Goal: Task Accomplishment & Management: Use online tool/utility

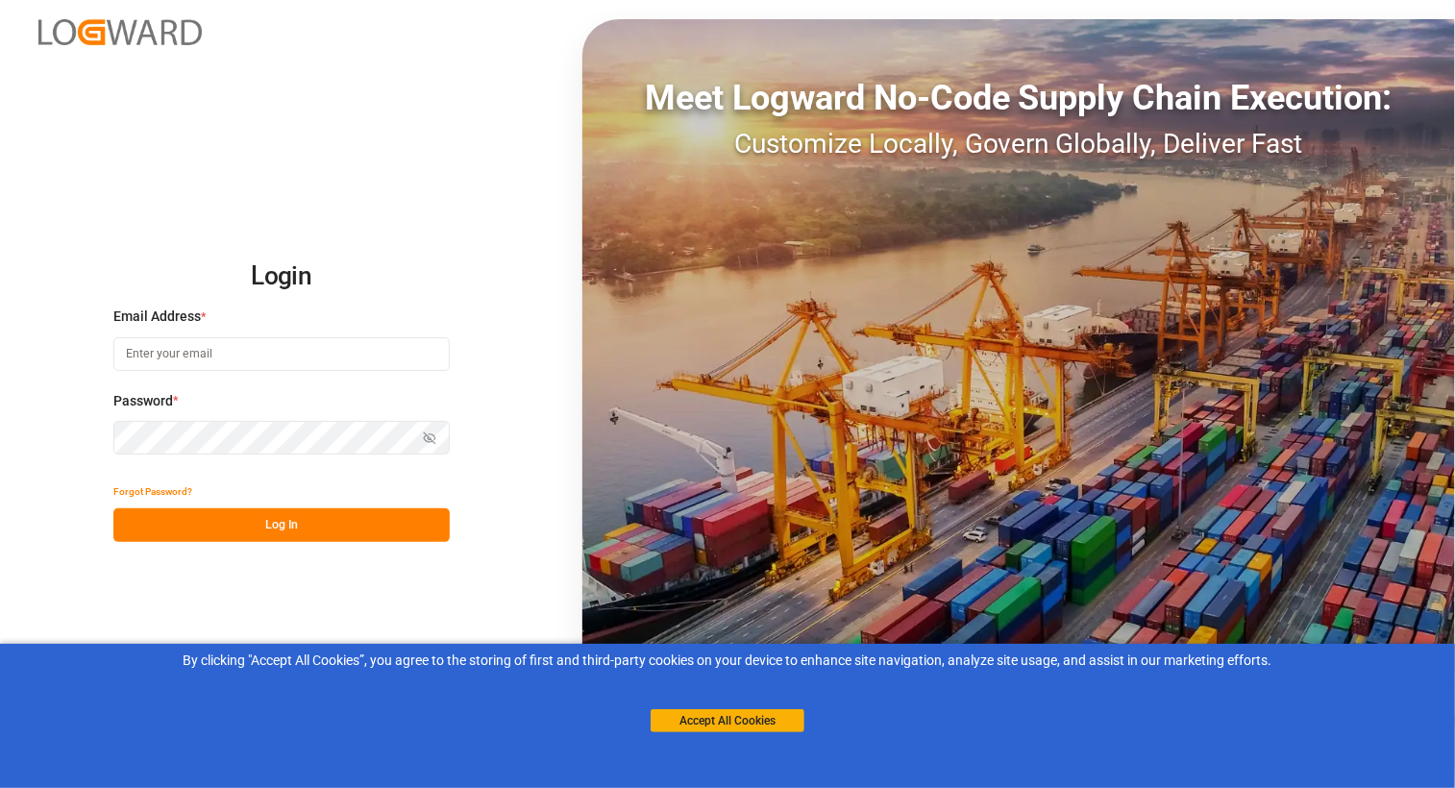
type input "[PERSON_NAME][EMAIL_ADDRESS][DOMAIN_NAME]"
click at [333, 528] on button "Log In" at bounding box center [281, 525] width 336 height 34
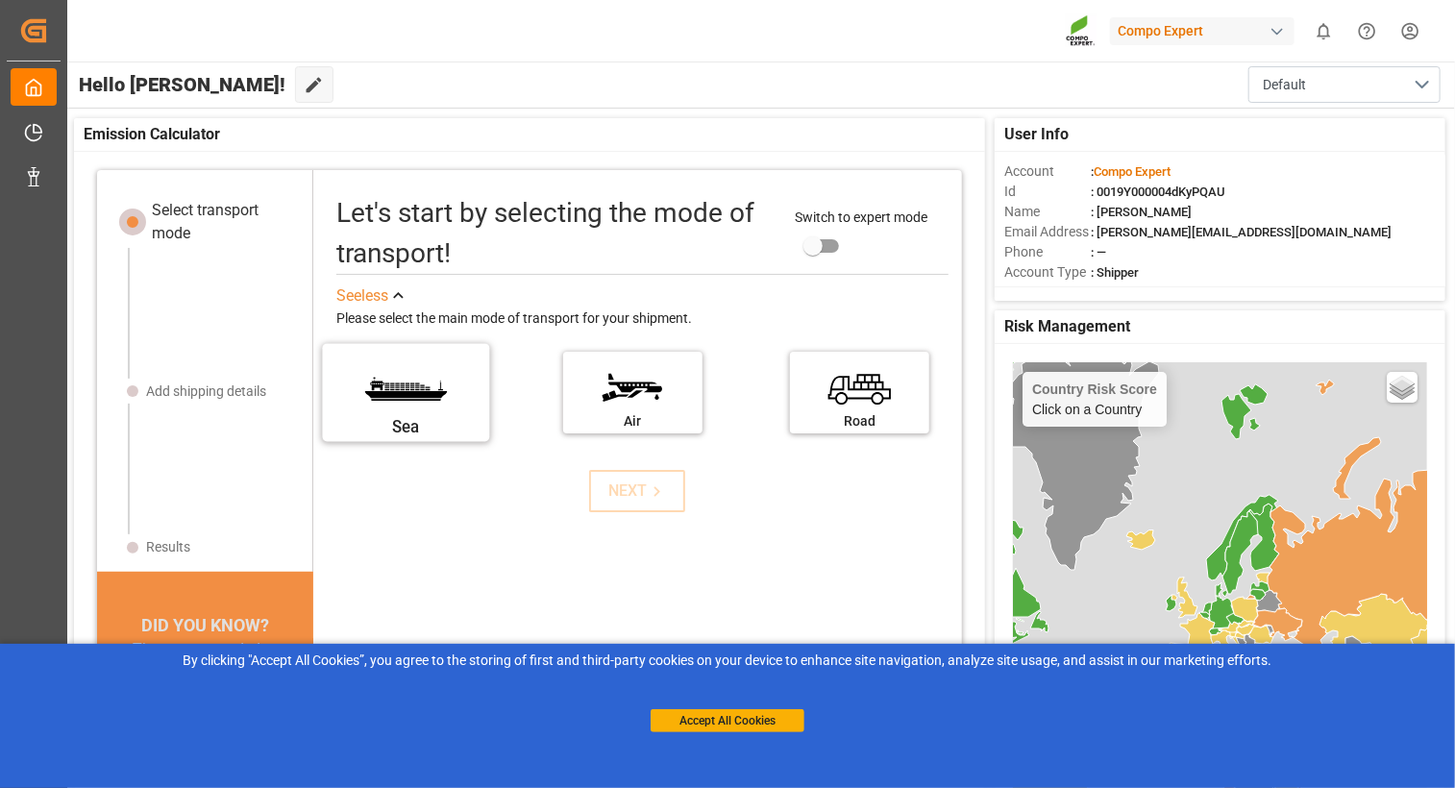
click at [421, 387] on label "Sea" at bounding box center [406, 386] width 144 height 81
click at [0, 0] on input "Sea" at bounding box center [0, 0] width 0 height 0
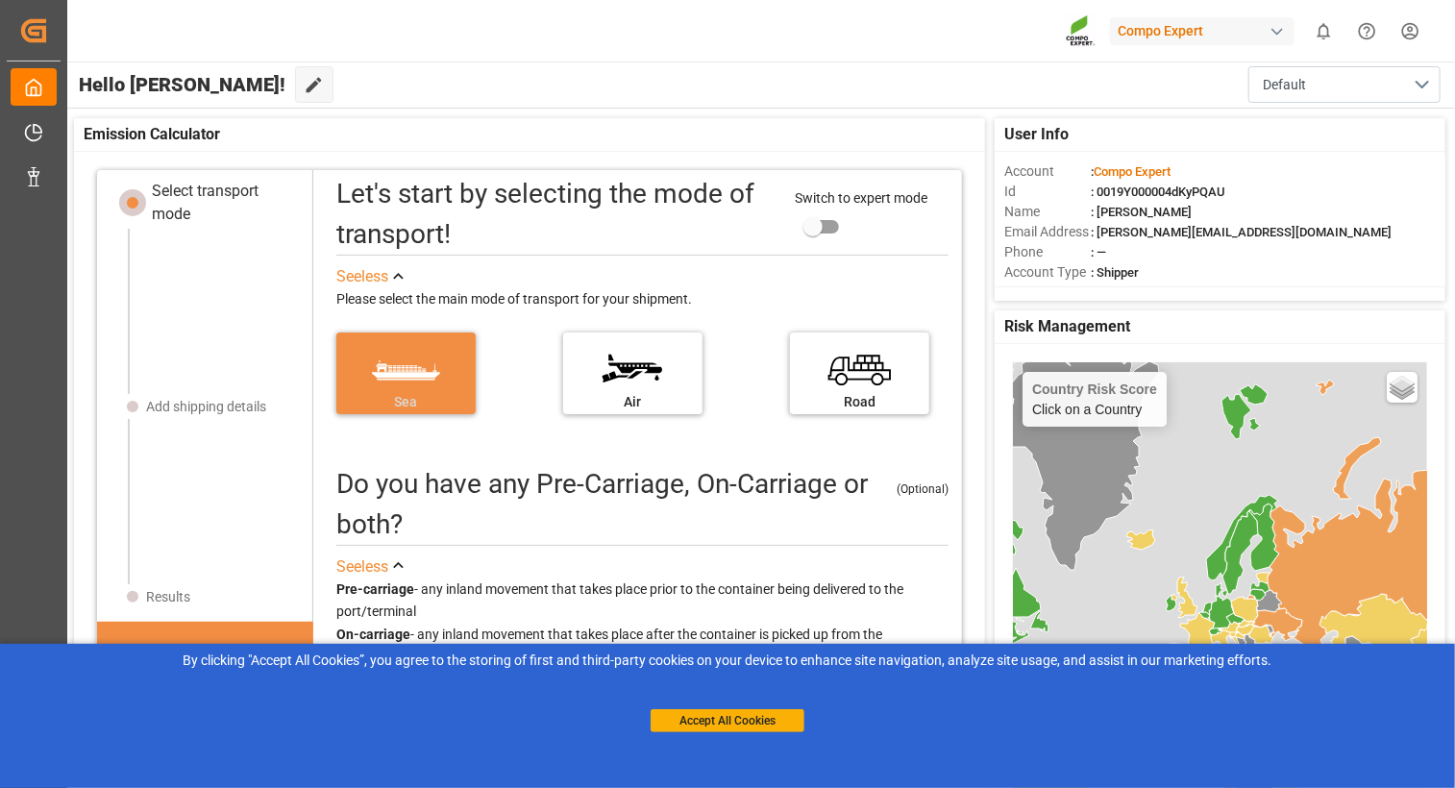
scroll to position [96, 0]
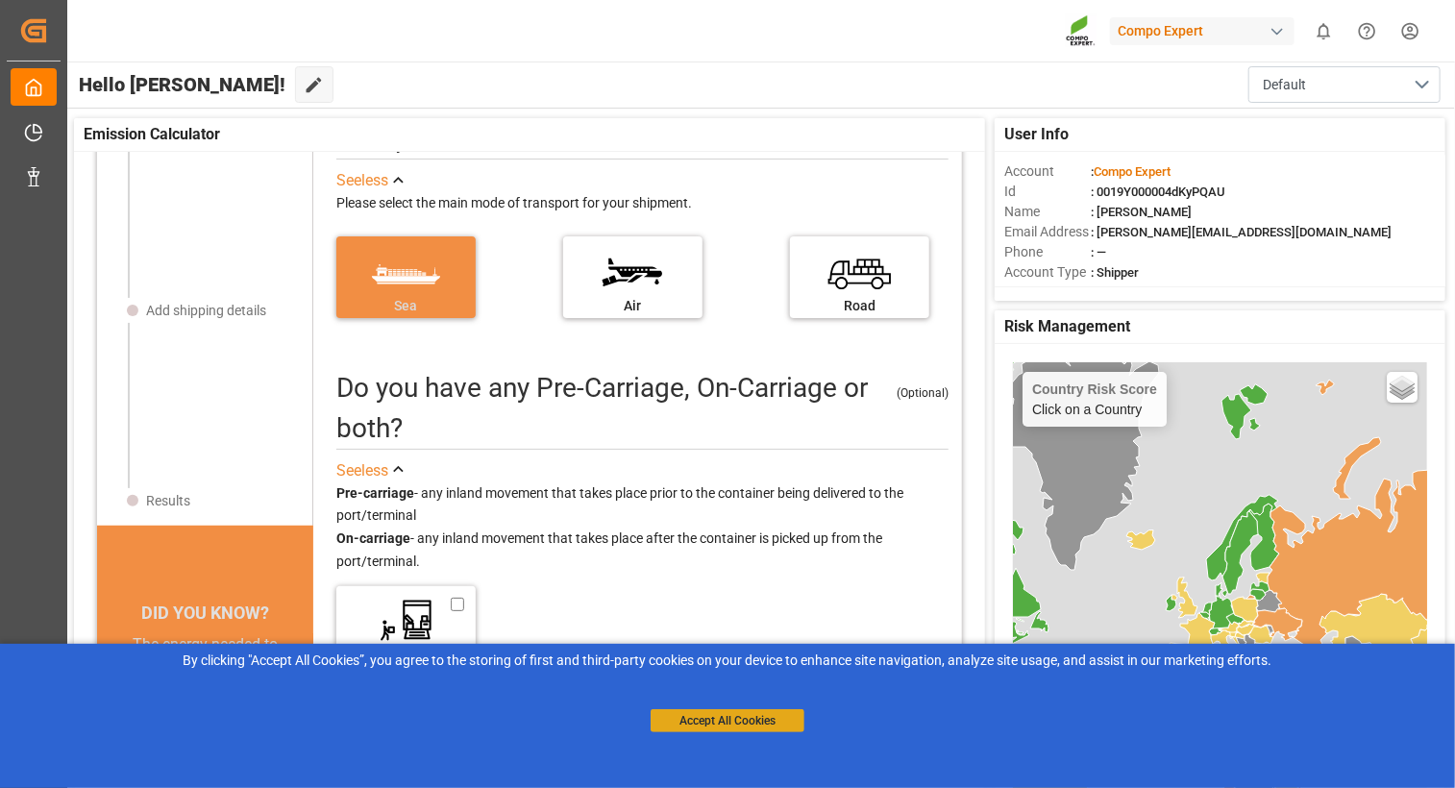
click at [696, 726] on button "Accept All Cookies" at bounding box center [728, 720] width 154 height 23
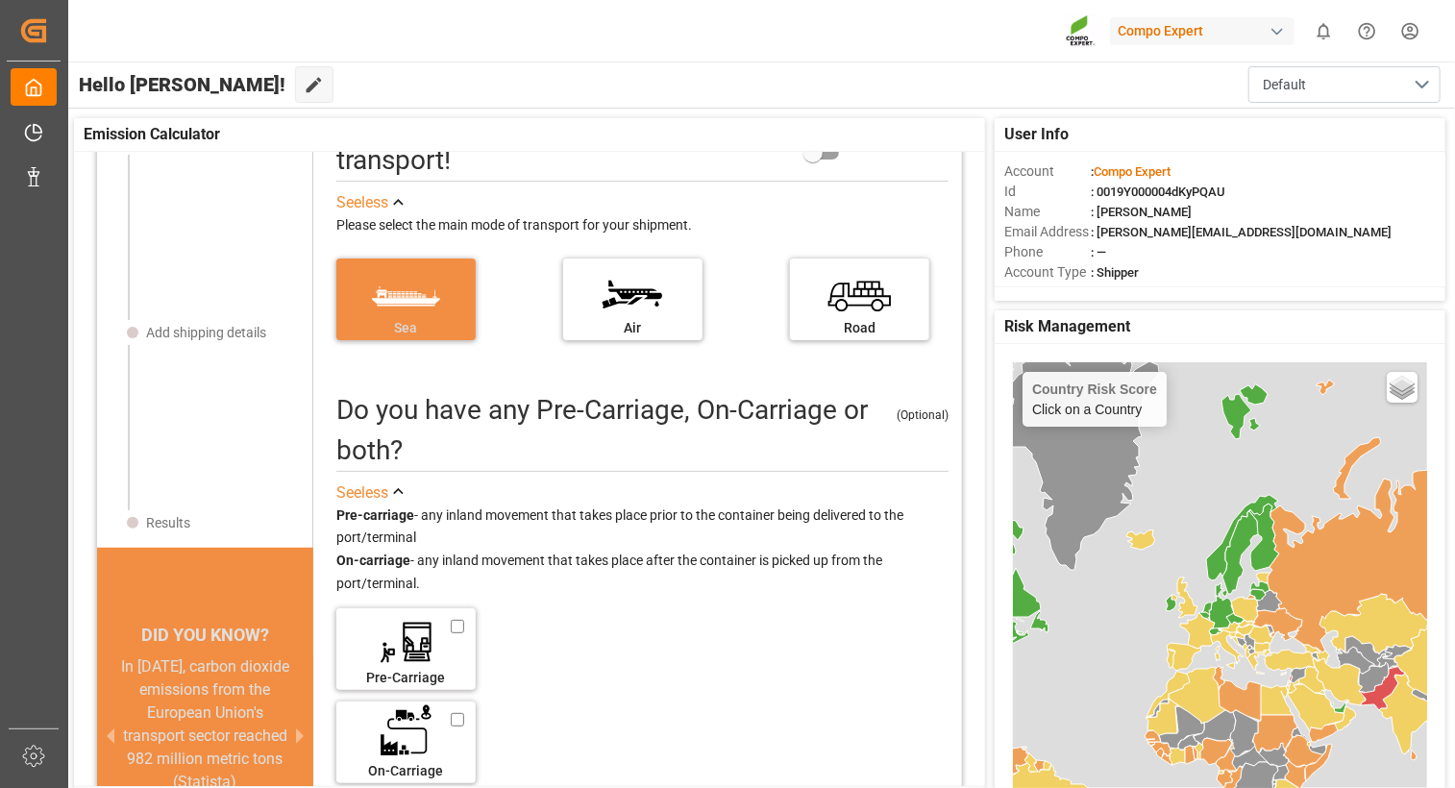
scroll to position [0, 0]
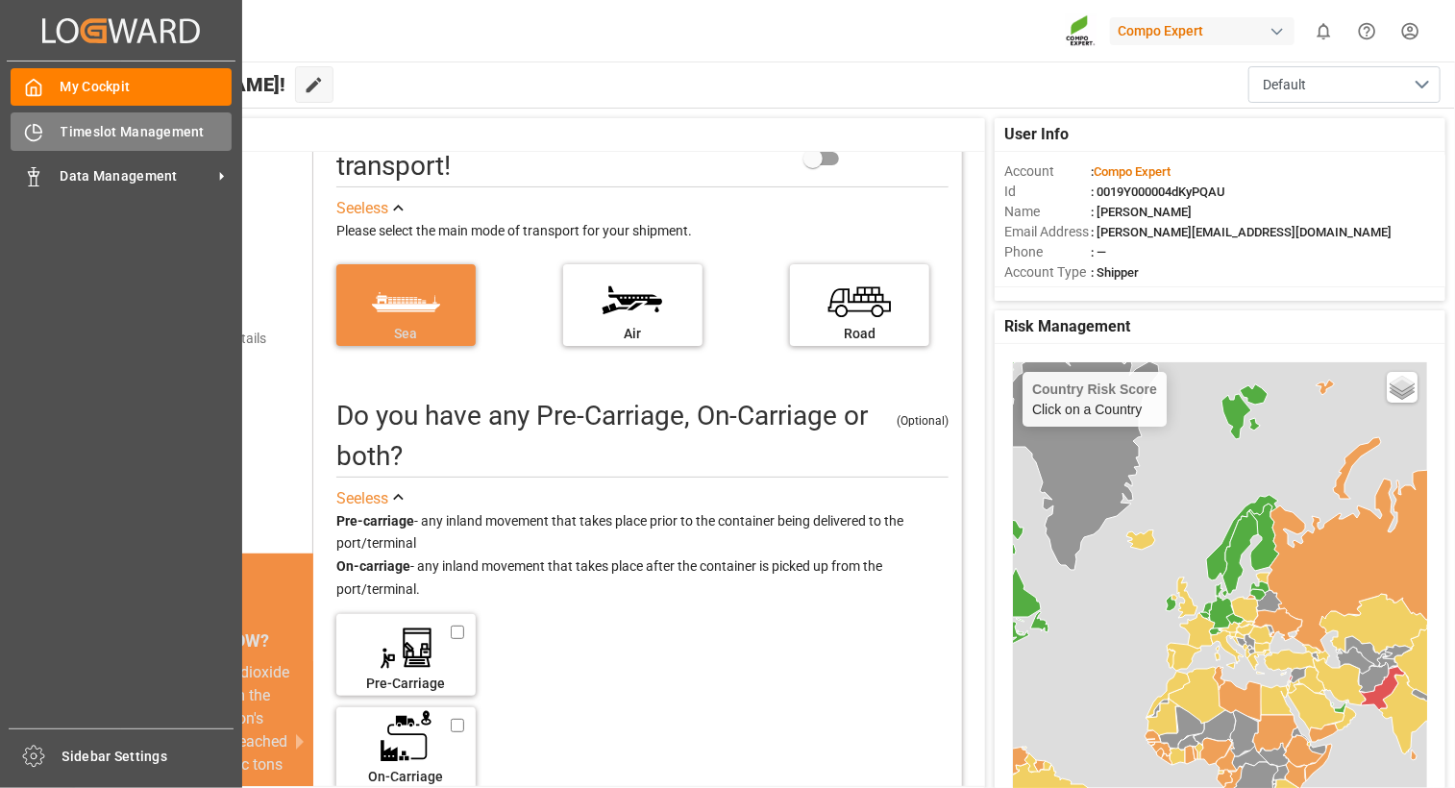
click at [138, 132] on span "Timeslot Management" at bounding box center [147, 132] width 172 height 20
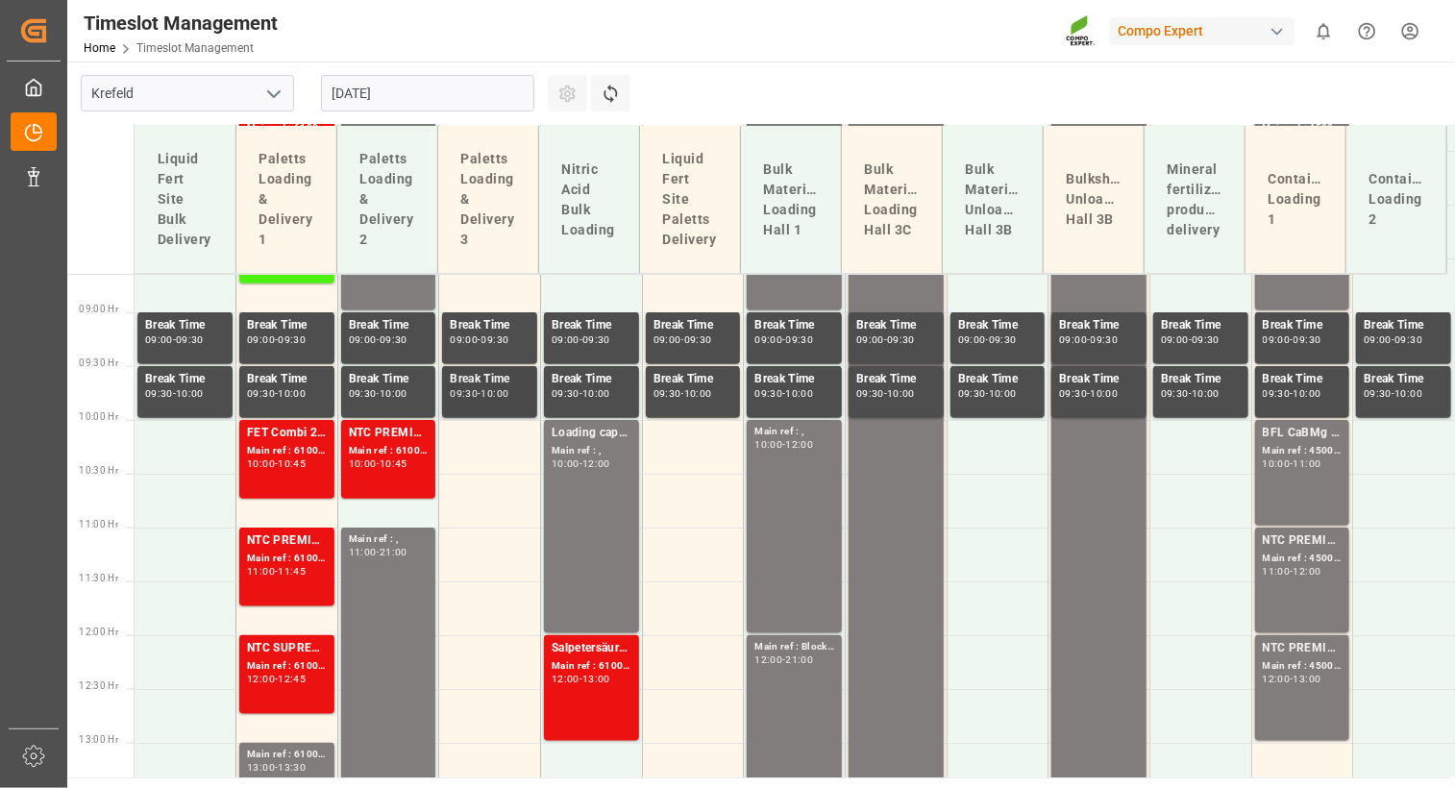
scroll to position [952, 0]
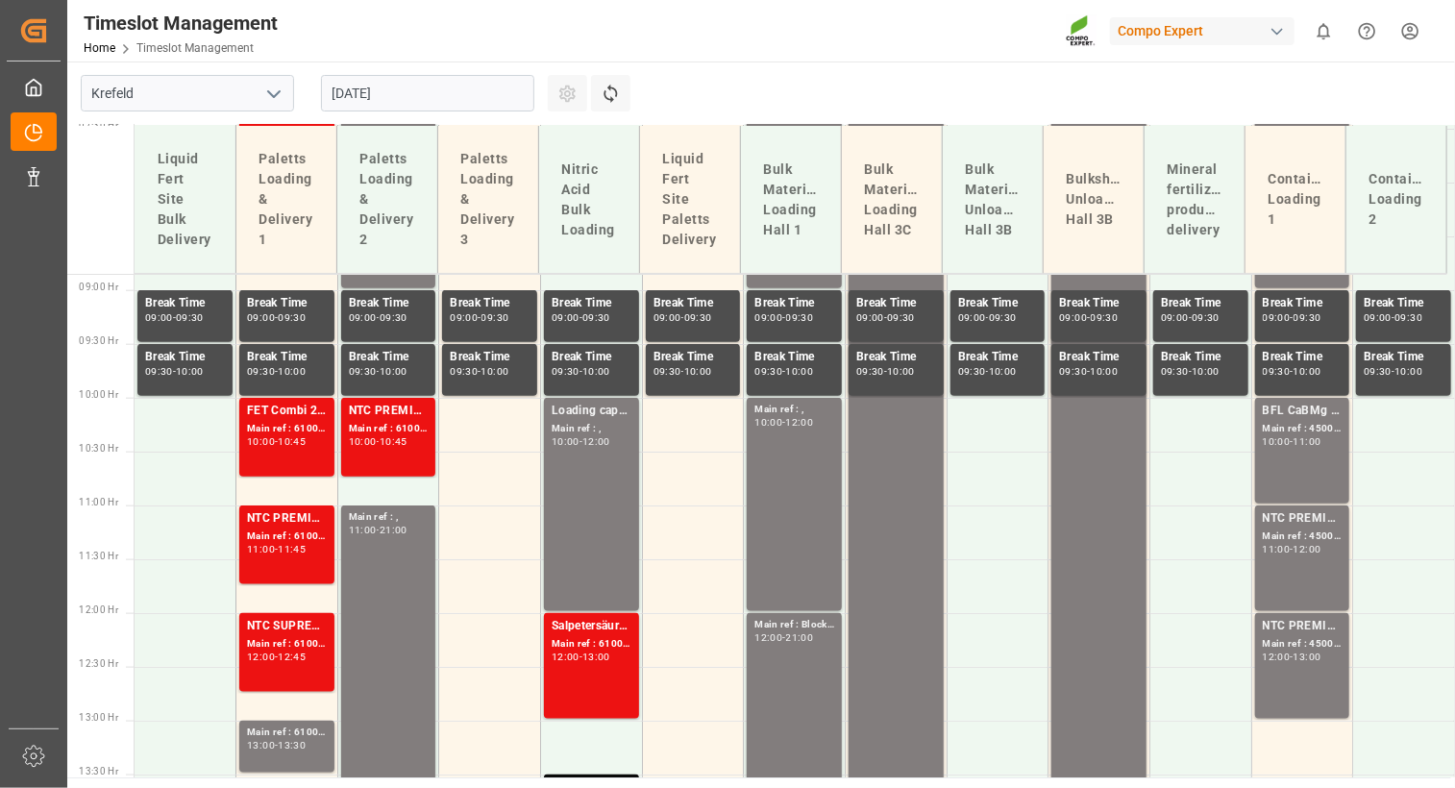
click at [422, 99] on input "[DATE]" at bounding box center [427, 93] width 213 height 37
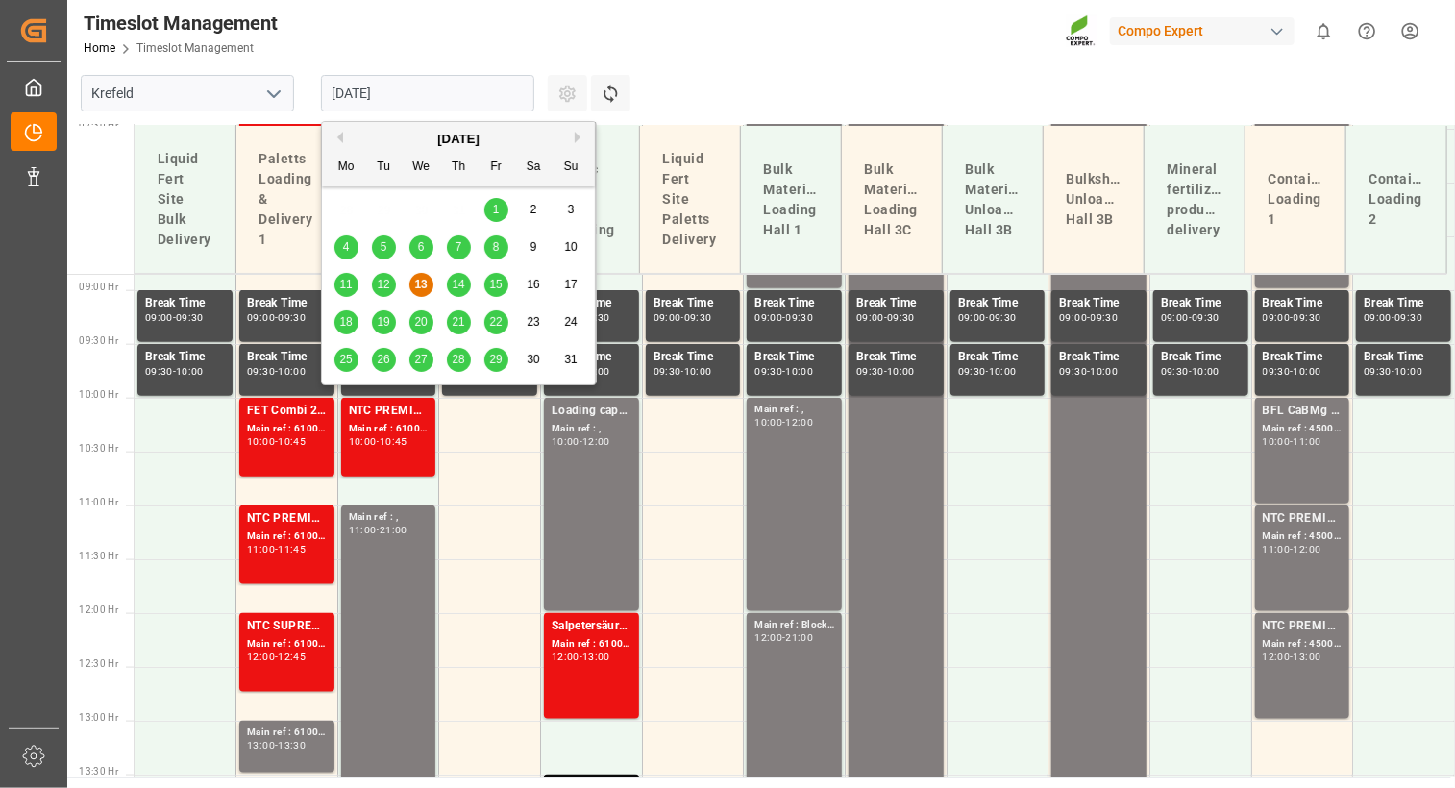
click at [455, 282] on span "14" at bounding box center [458, 284] width 12 height 13
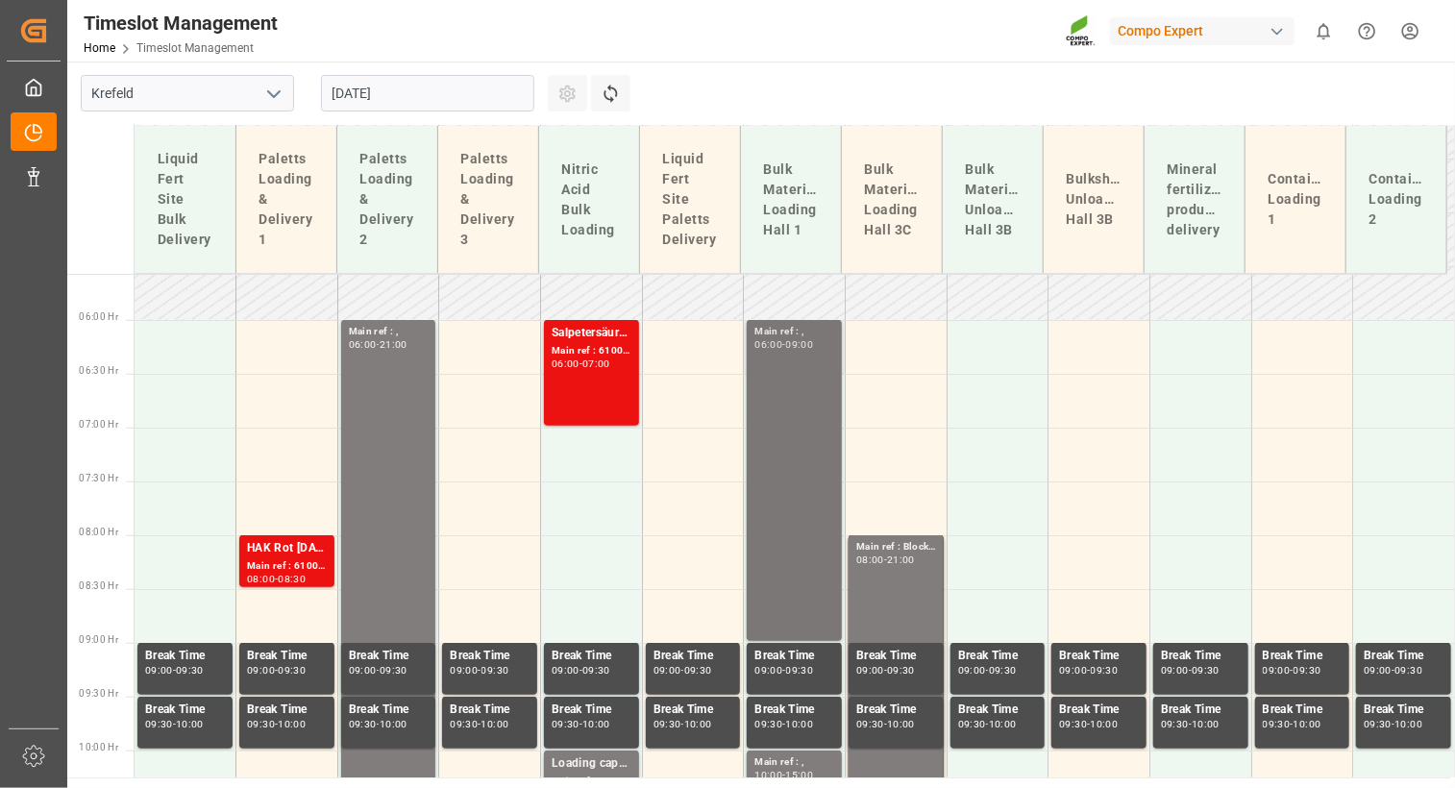
scroll to position [568, 0]
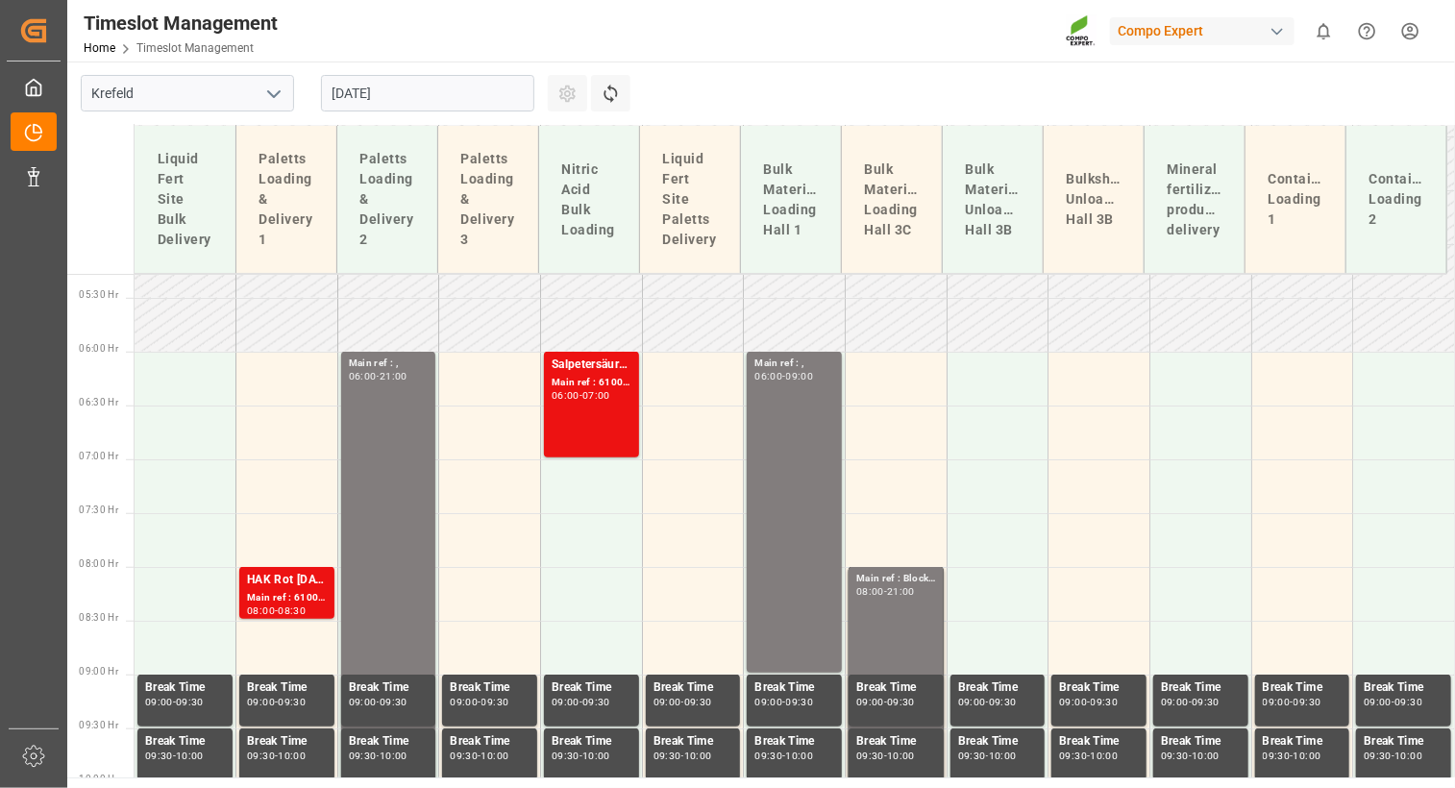
click at [515, 97] on input "[DATE]" at bounding box center [427, 93] width 213 height 37
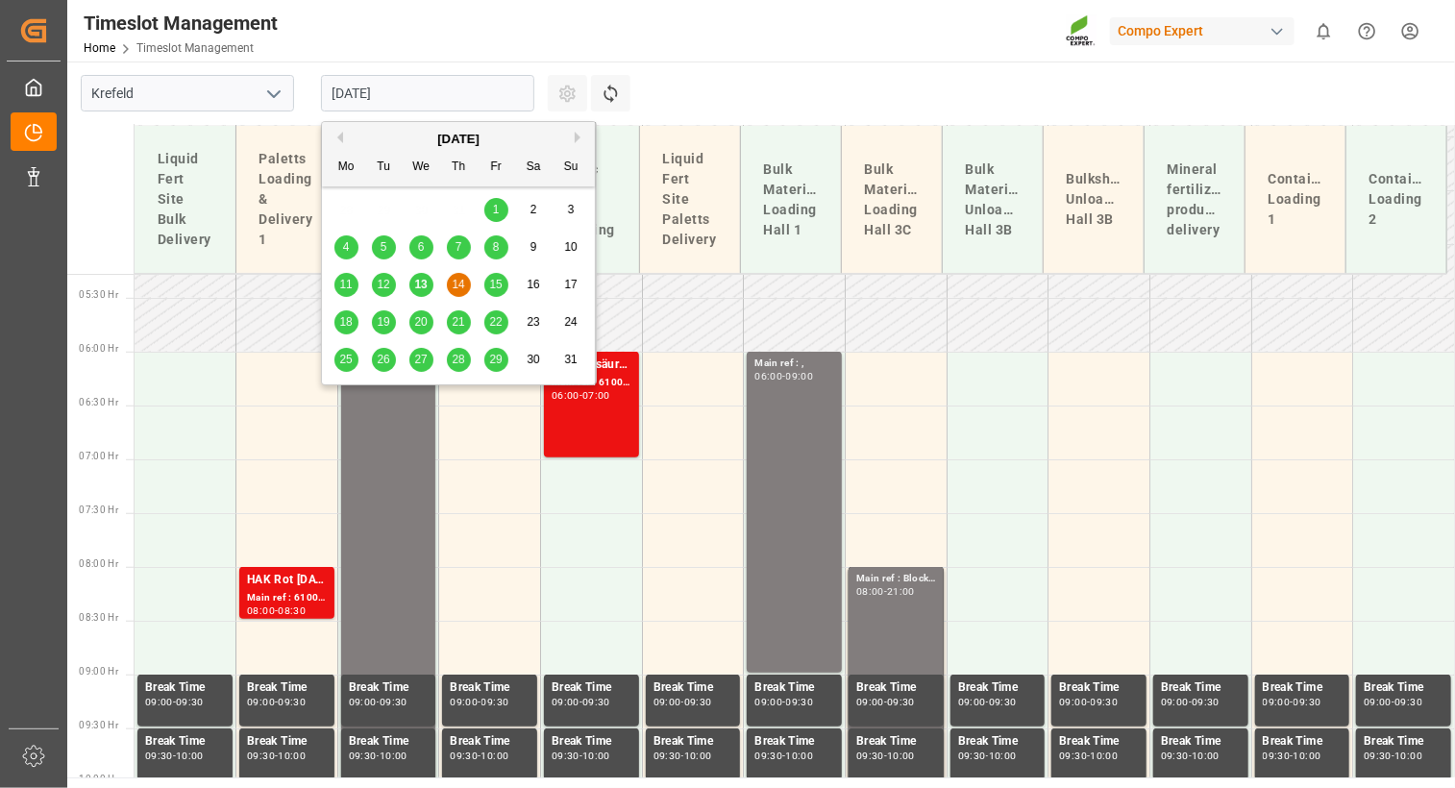
click at [499, 284] on span "15" at bounding box center [495, 284] width 12 height 13
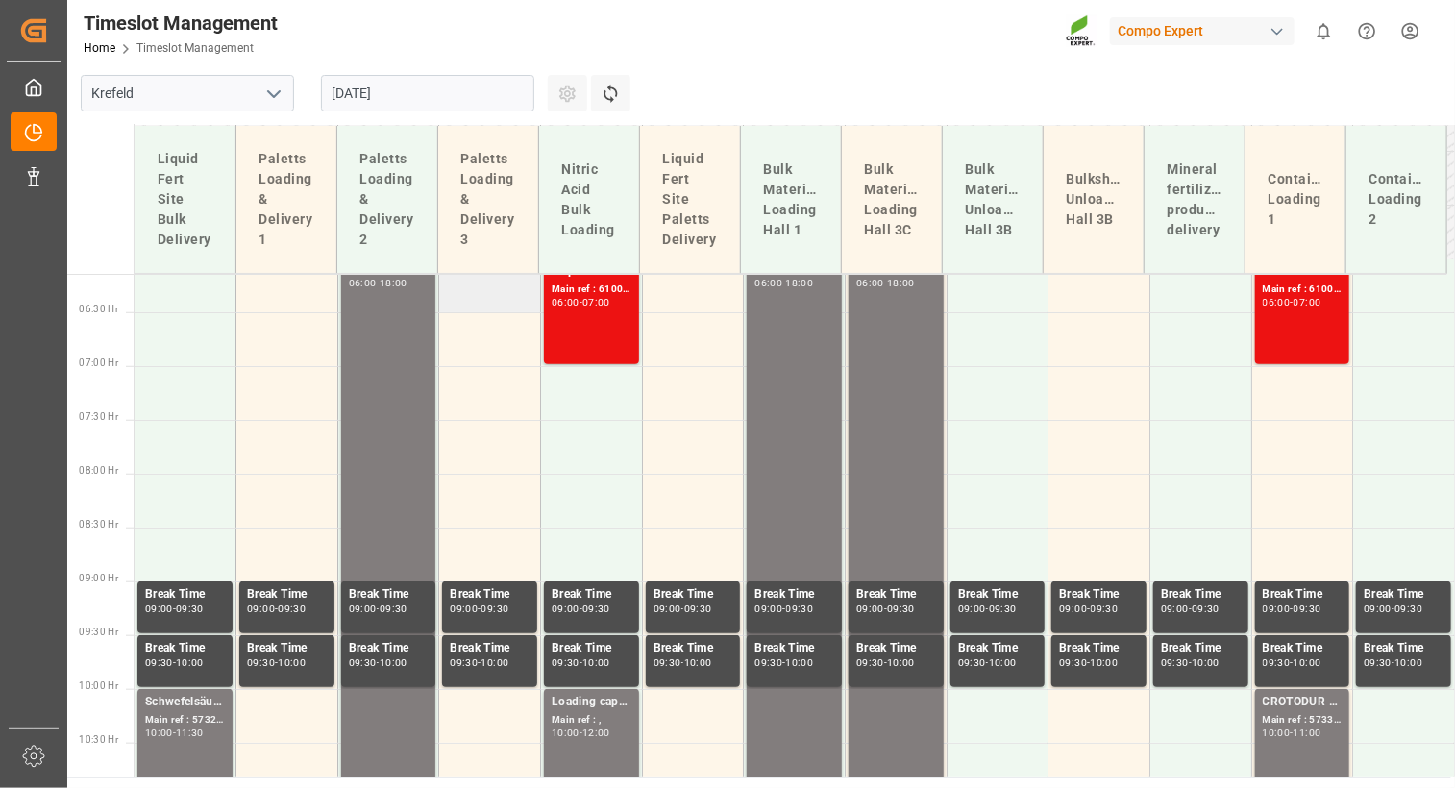
scroll to position [664, 0]
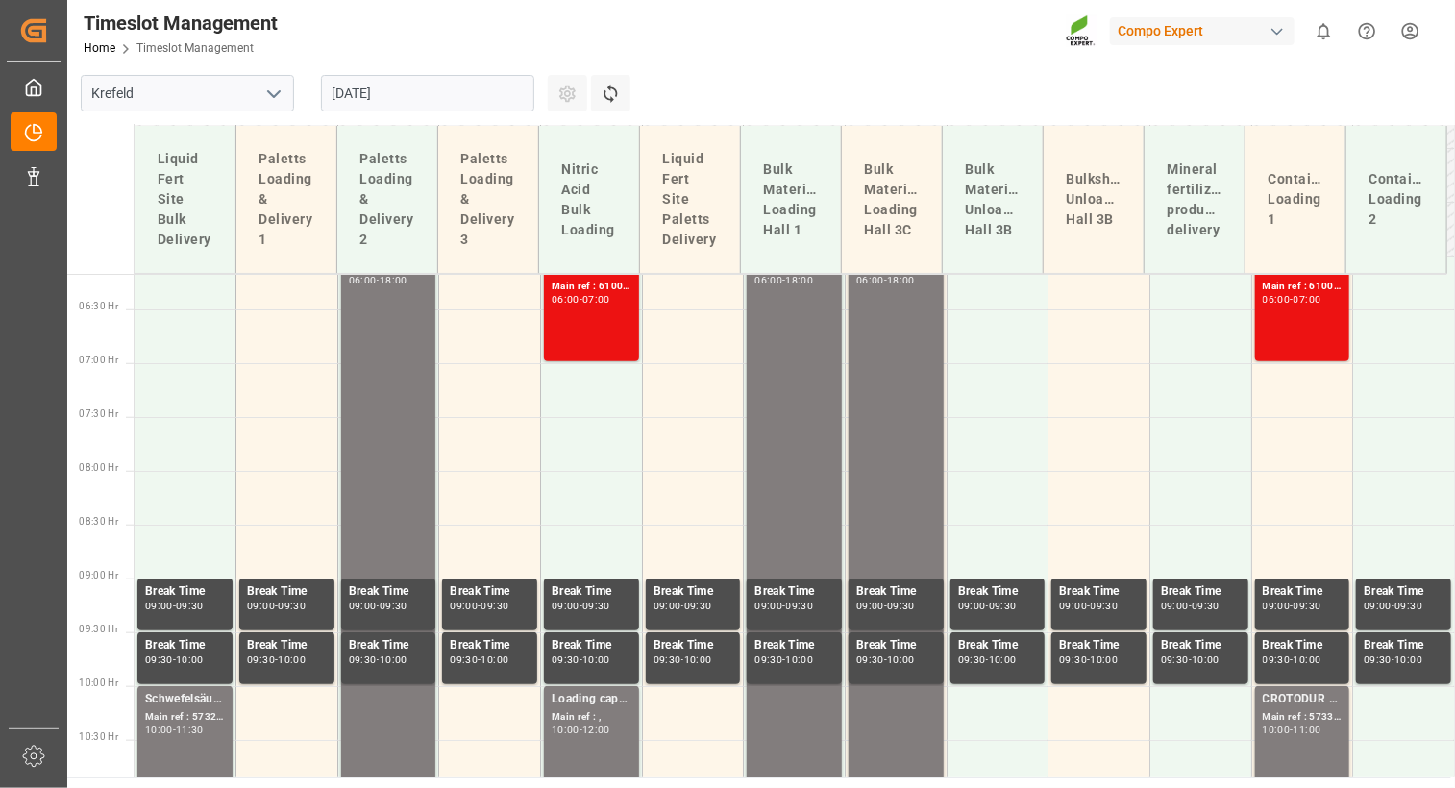
click at [516, 100] on input "[DATE]" at bounding box center [427, 93] width 213 height 37
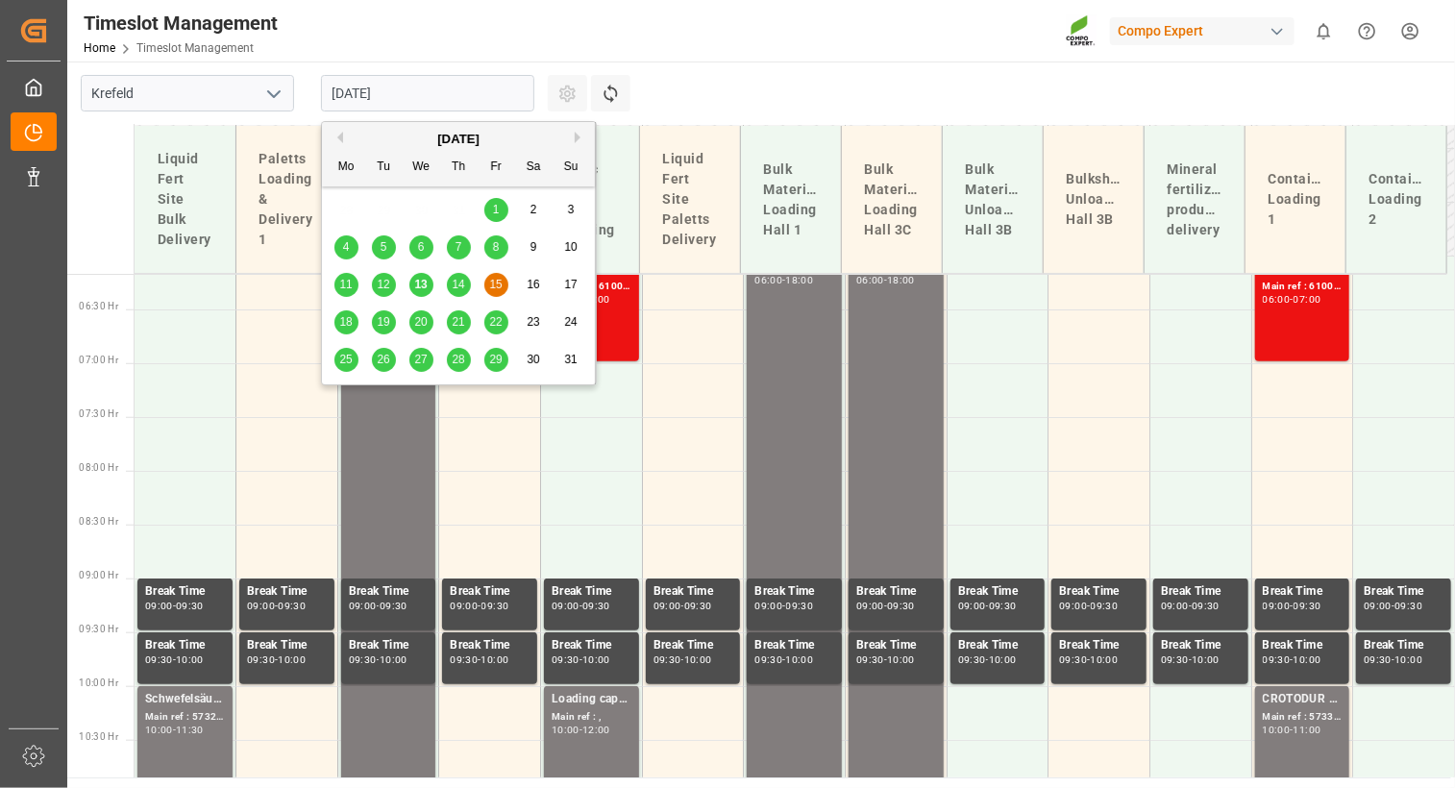
click at [535, 284] on span "16" at bounding box center [533, 284] width 12 height 13
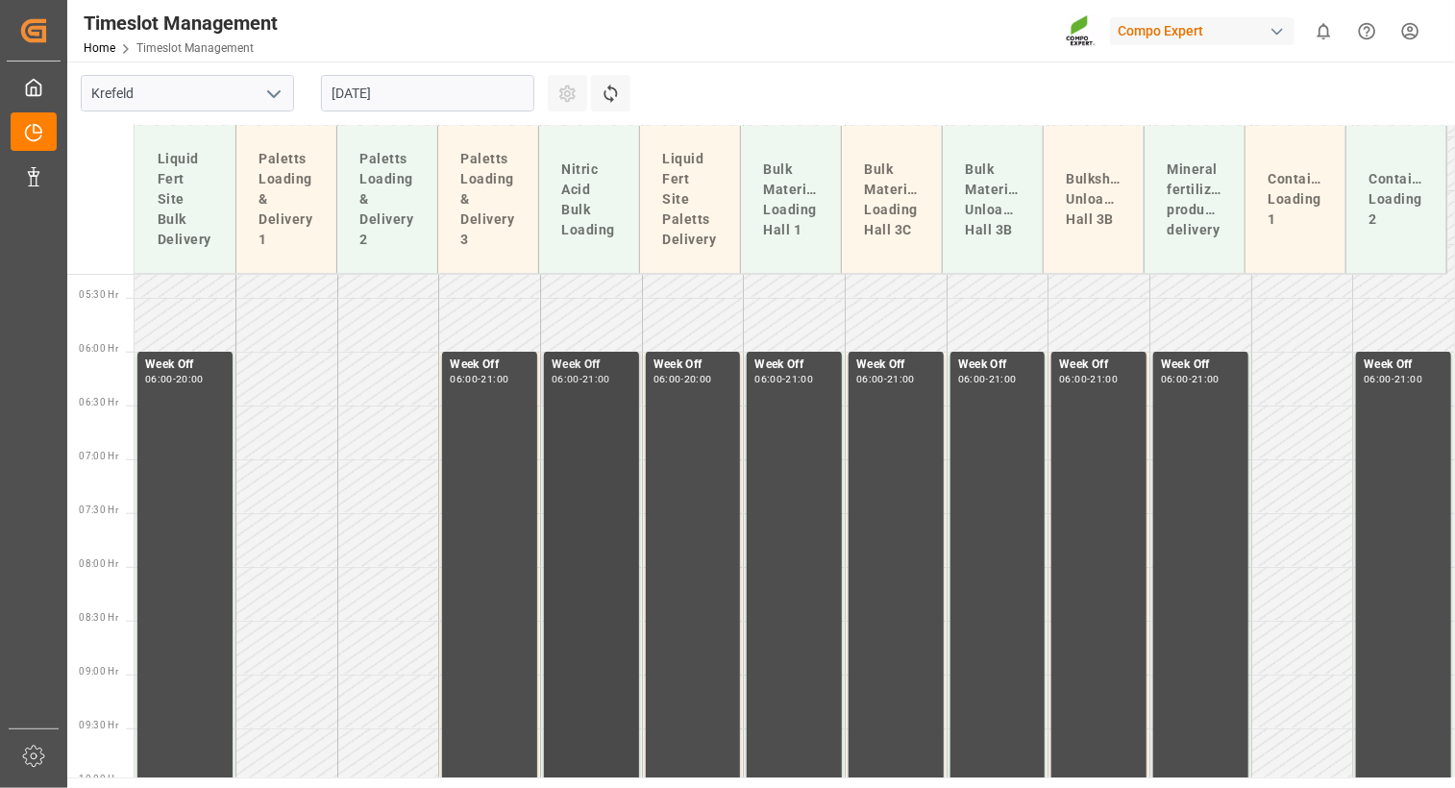
scroll to position [472, 0]
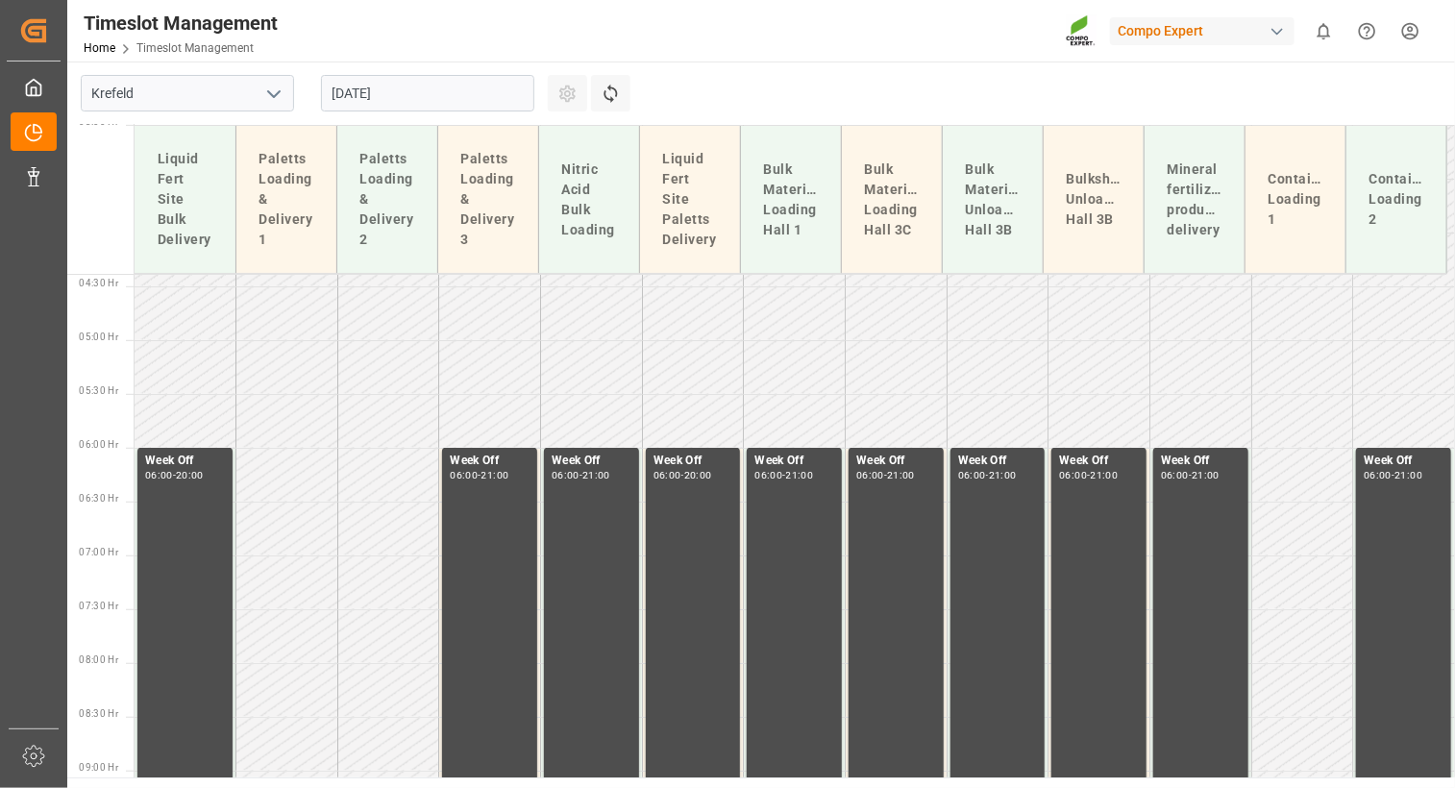
click at [519, 93] on input "[DATE]" at bounding box center [427, 93] width 213 height 37
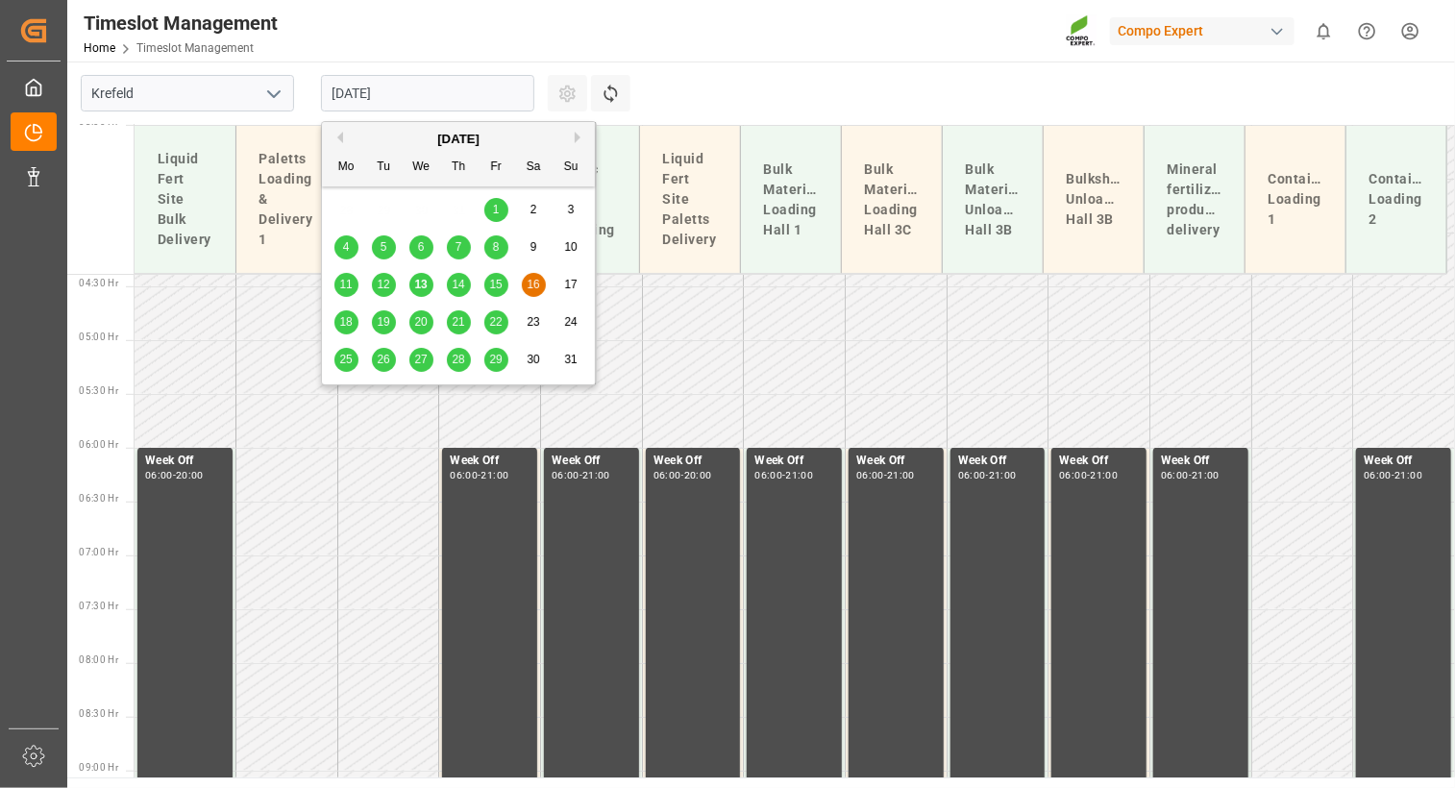
click at [347, 324] on span "18" at bounding box center [345, 321] width 12 height 13
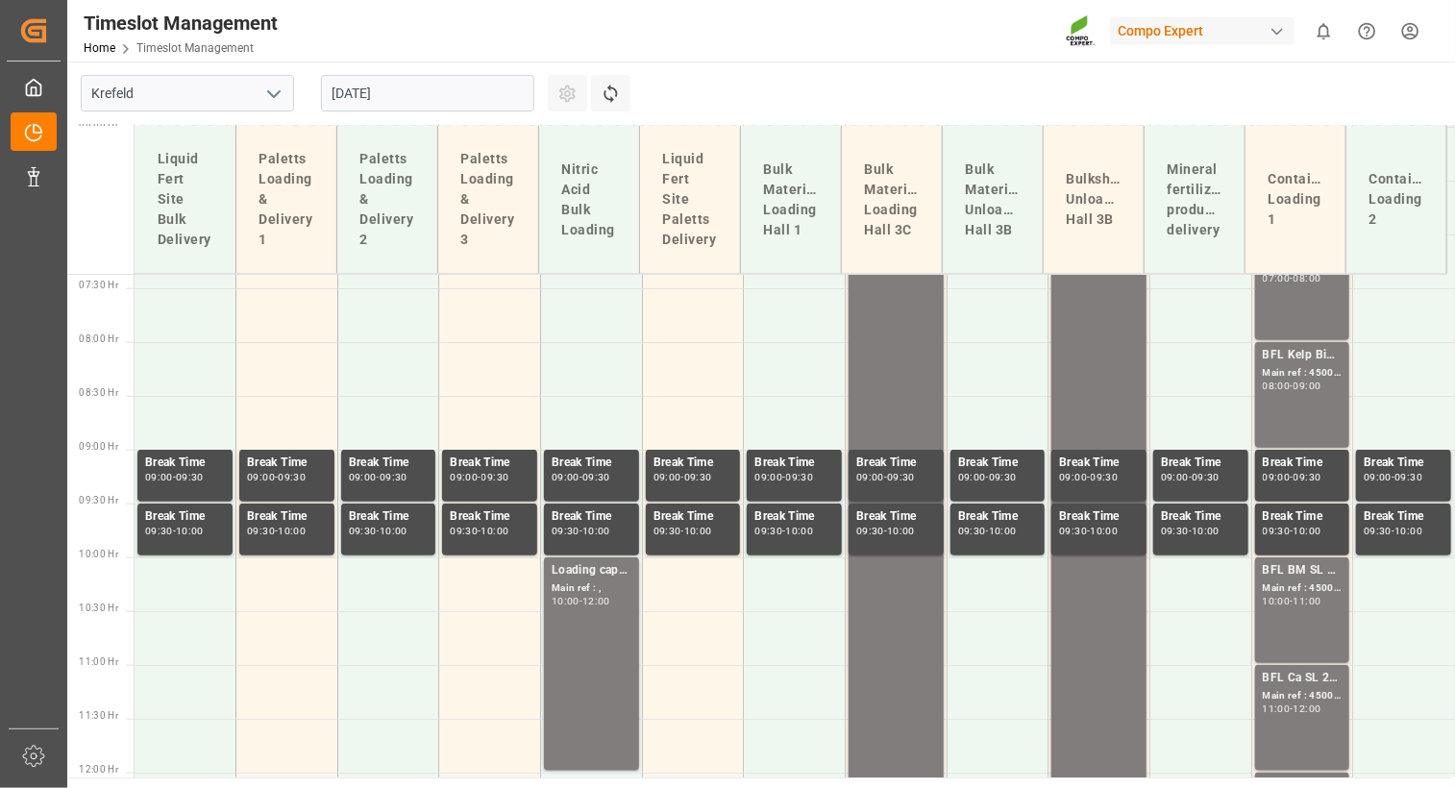
scroll to position [734, 0]
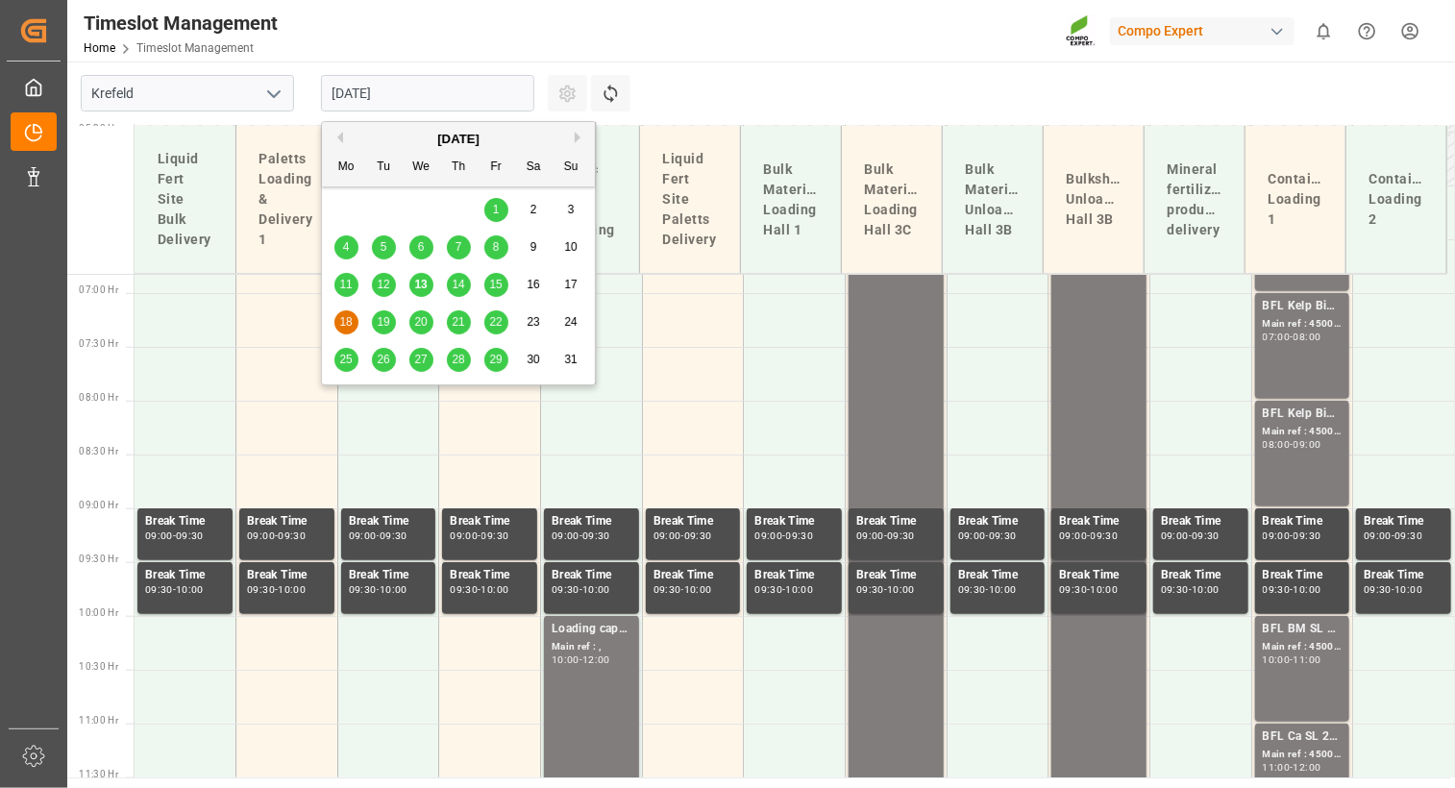
click at [515, 95] on input "[DATE]" at bounding box center [427, 93] width 213 height 37
click at [382, 322] on span "19" at bounding box center [383, 321] width 12 height 13
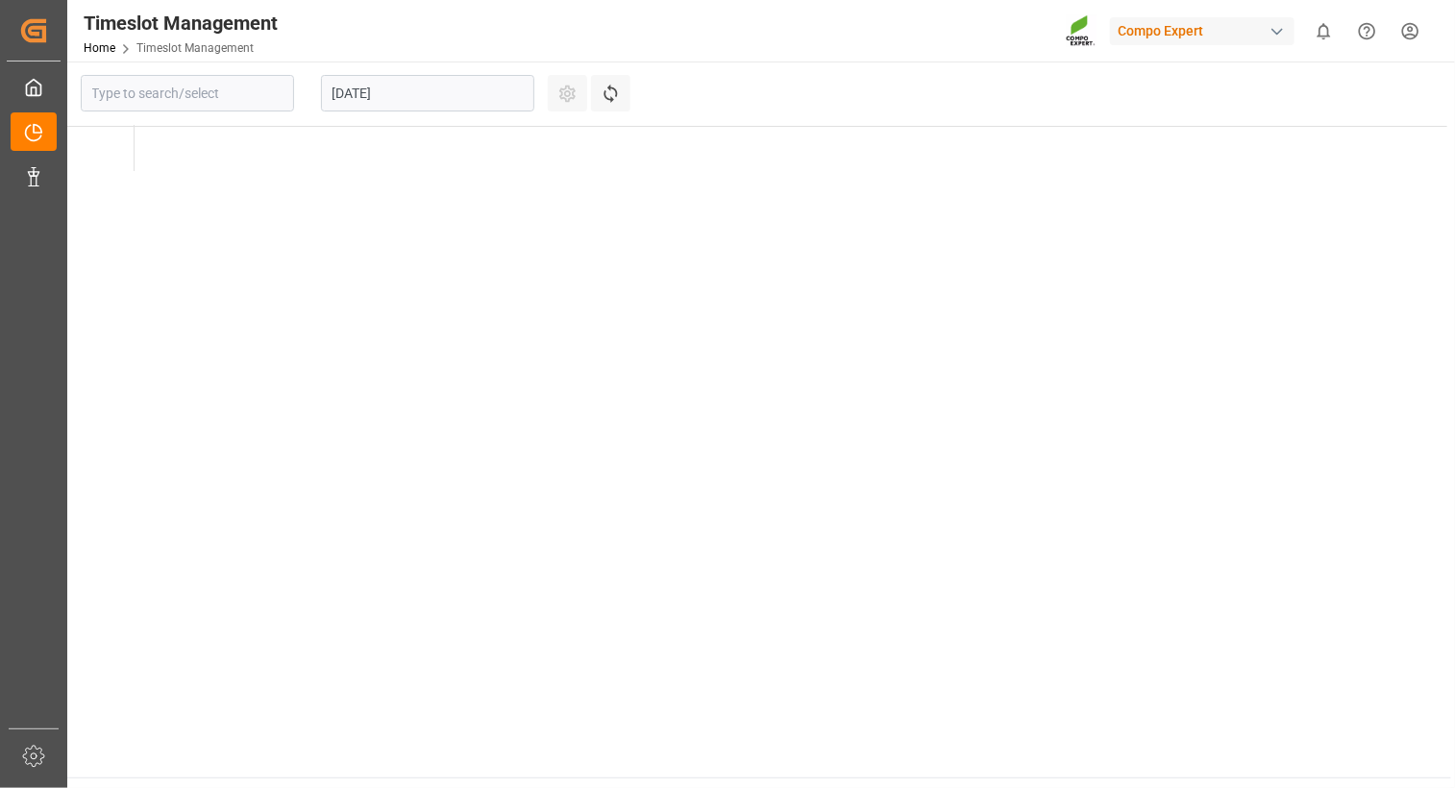
type input "Krefeld"
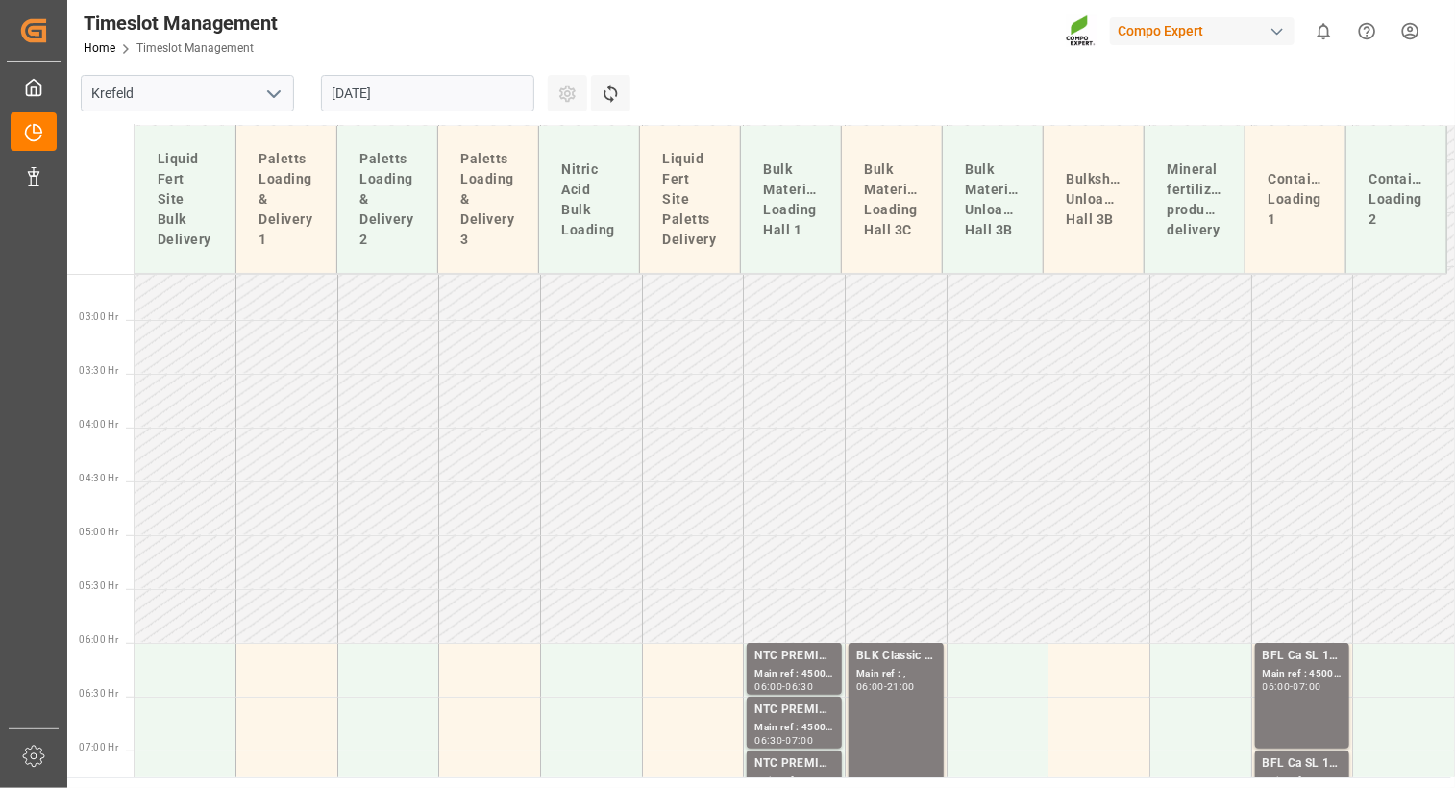
scroll to position [254, 0]
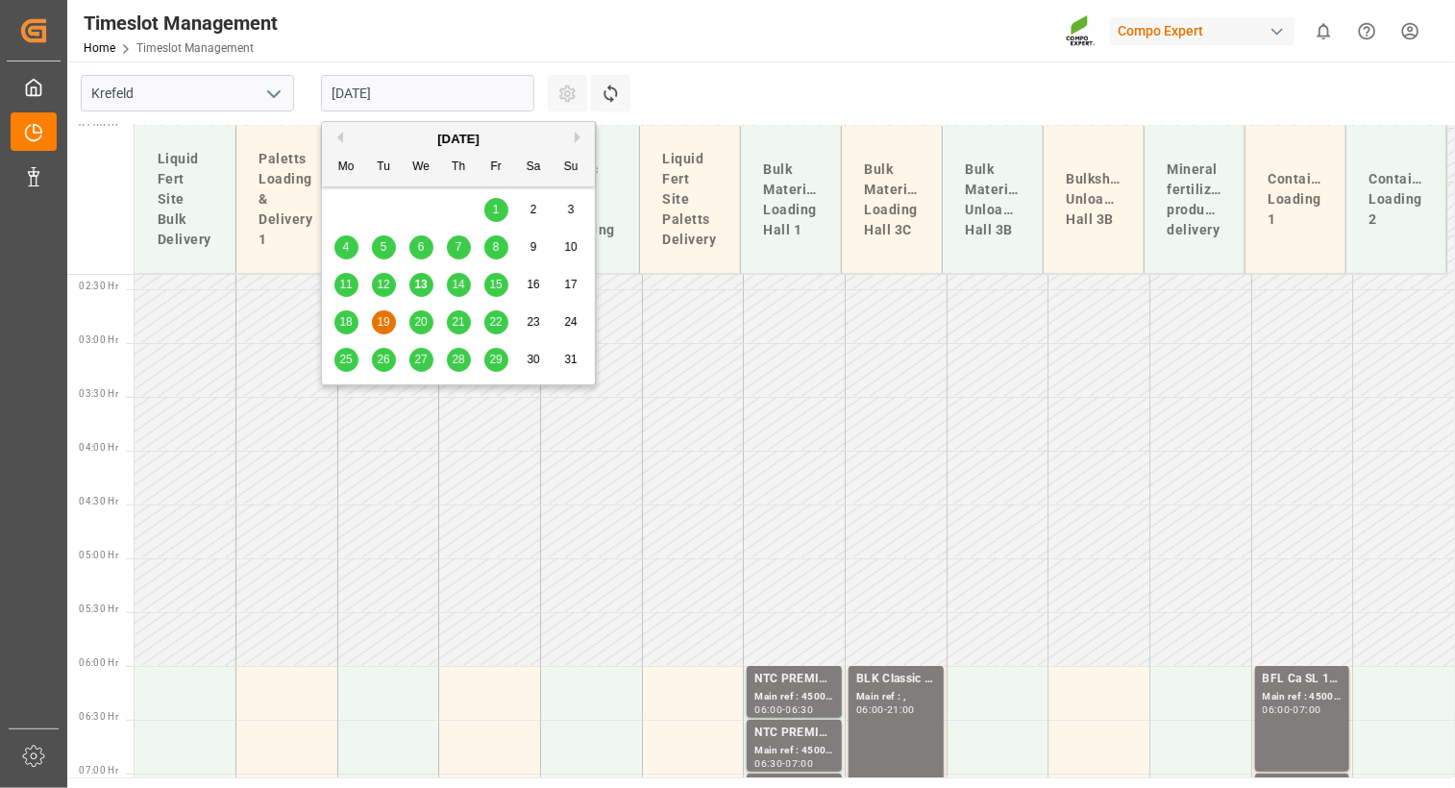
click at [515, 94] on input "[DATE]" at bounding box center [427, 93] width 213 height 37
click at [419, 326] on span "20" at bounding box center [420, 321] width 12 height 13
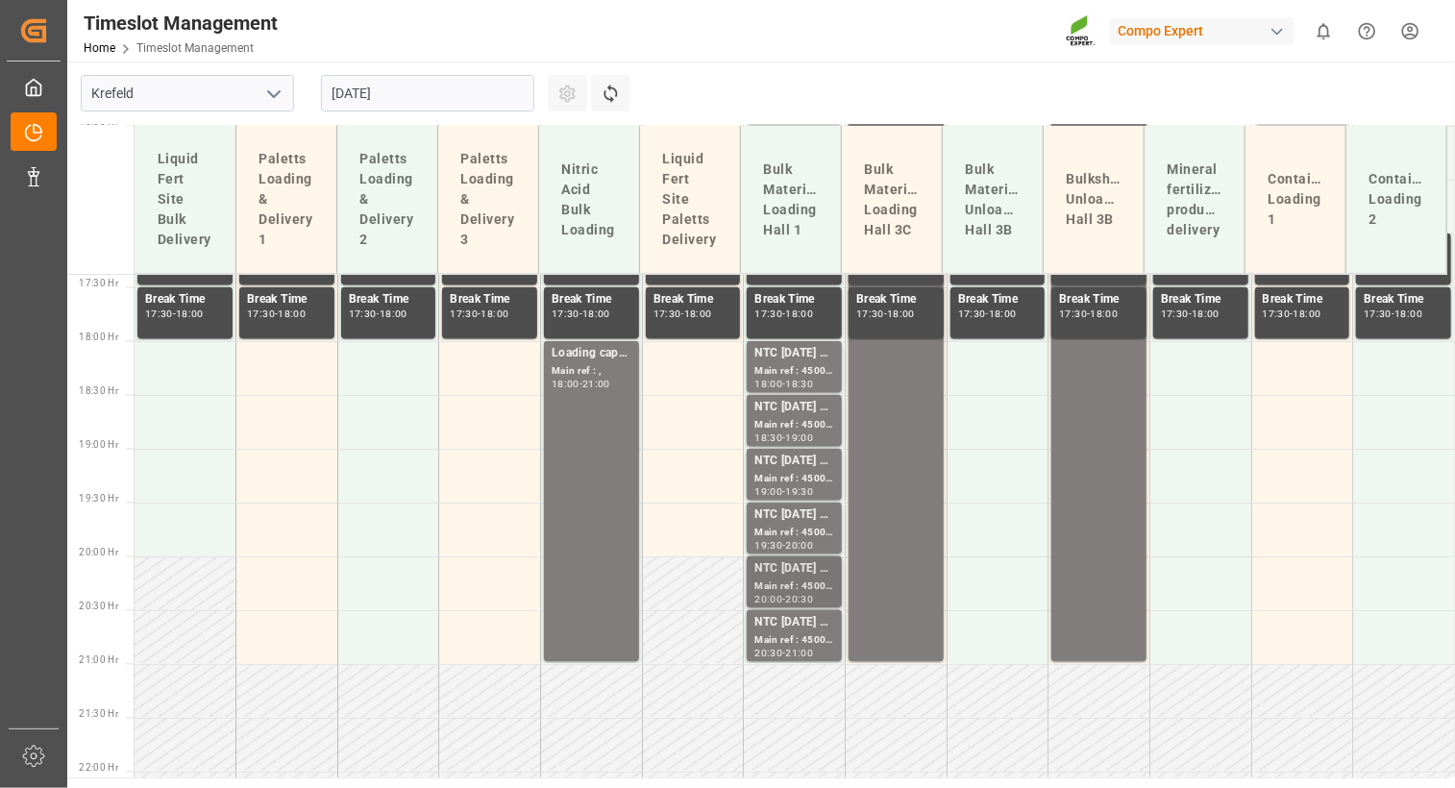
scroll to position [1914, 0]
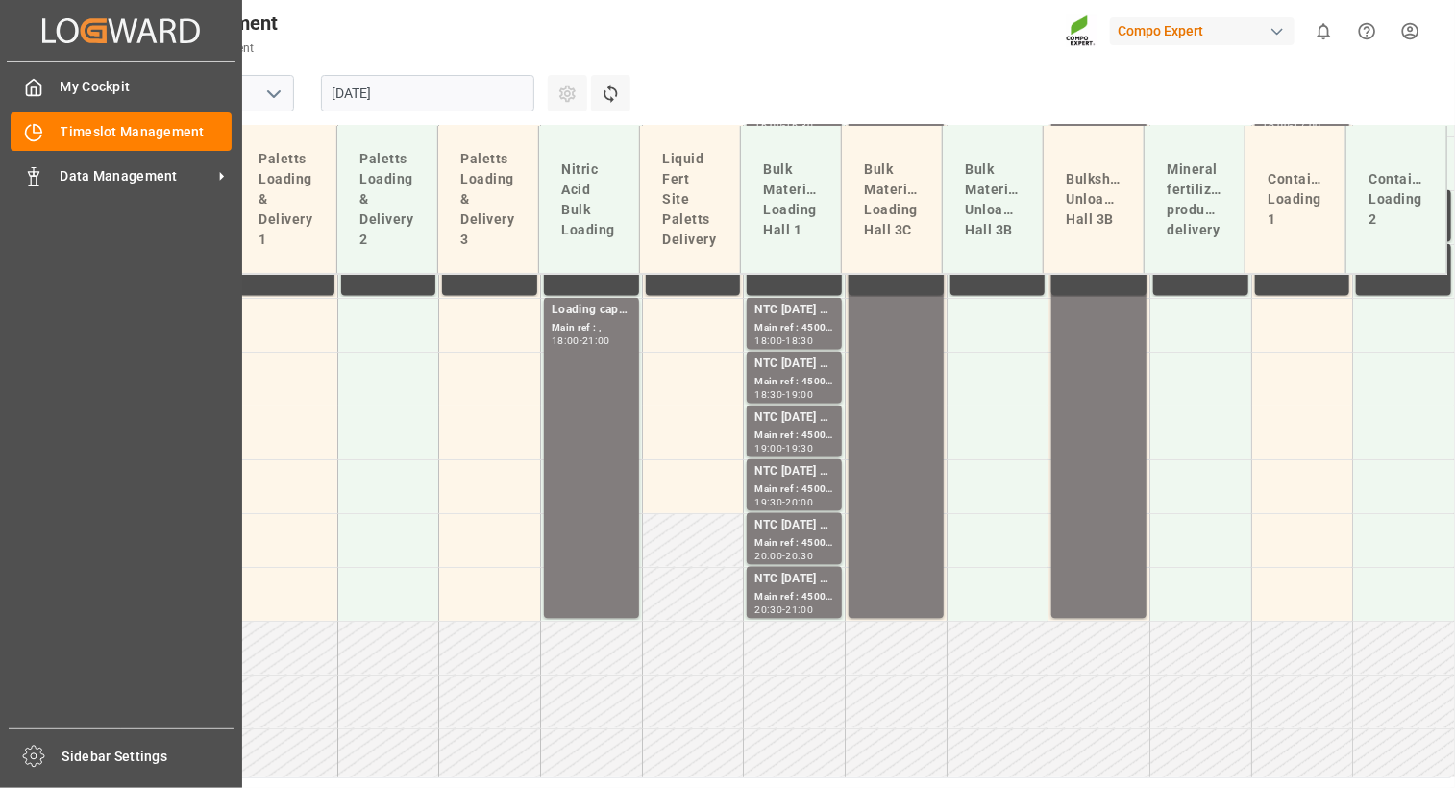
click at [38, 35] on div "Created by potrace 1.15, written by [PERSON_NAME] [DATE]-[DATE] Created by potr…" at bounding box center [121, 30] width 229 height 61
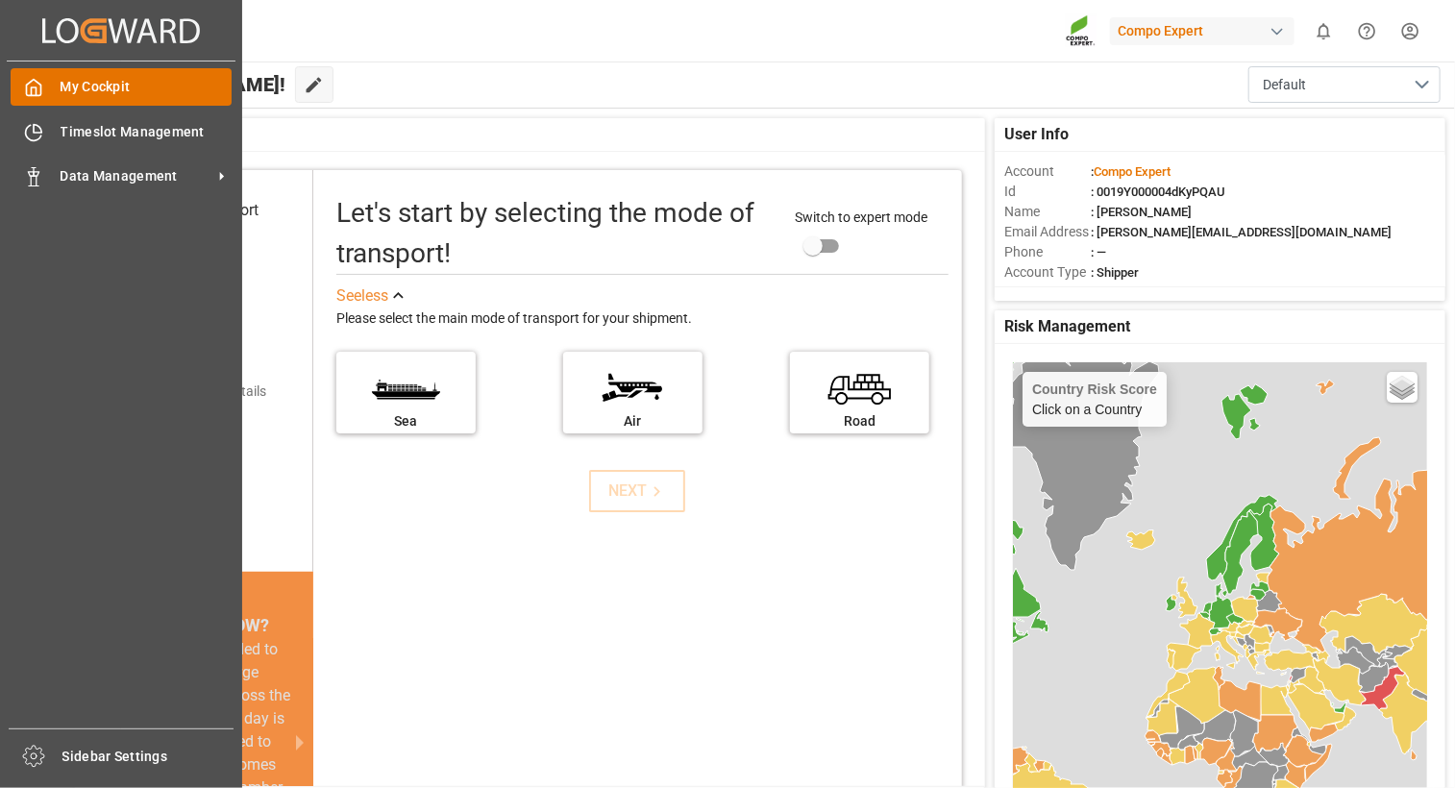
click at [62, 87] on span "My Cockpit" at bounding box center [147, 87] width 172 height 20
